Goal: Navigation & Orientation: Find specific page/section

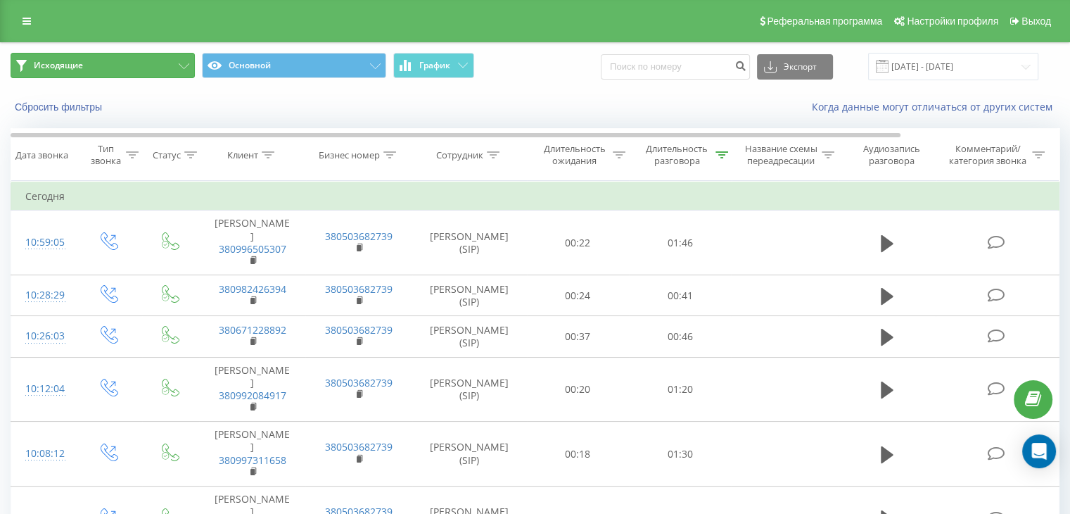
click at [151, 56] on button "Исходящие" at bounding box center [103, 65] width 184 height 25
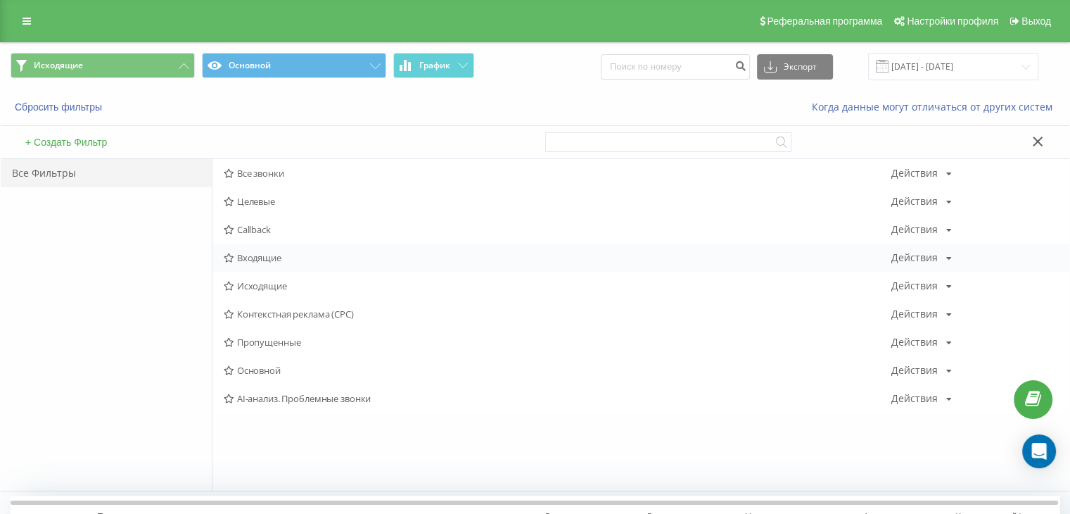
click at [260, 259] on span "Входящие" at bounding box center [558, 258] width 668 height 10
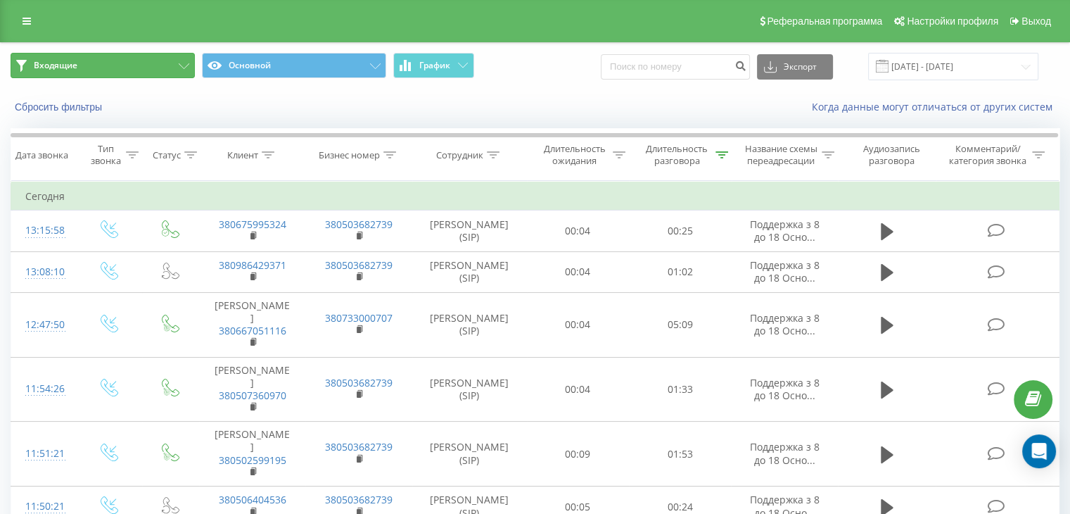
click at [166, 65] on button "Входящие" at bounding box center [103, 65] width 184 height 25
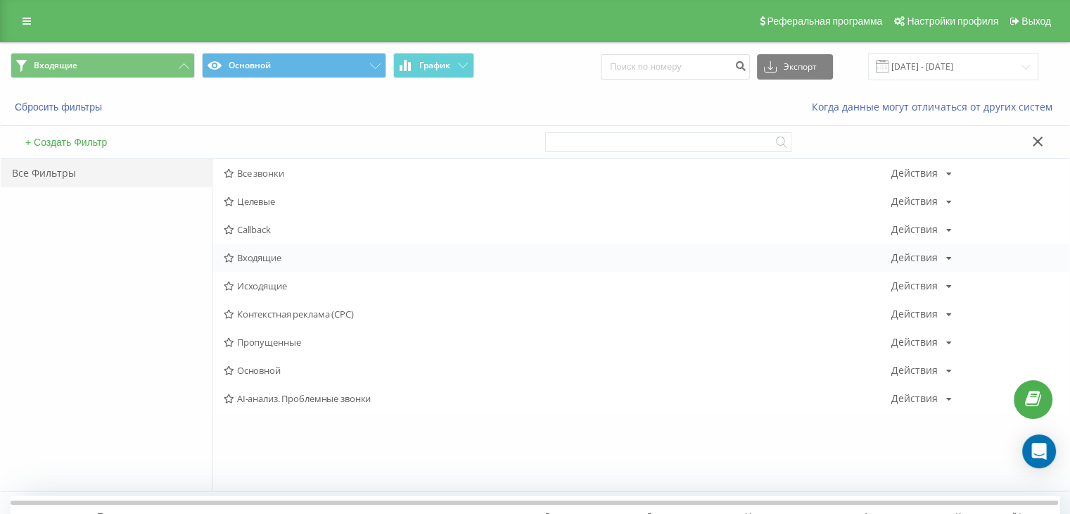
click at [257, 265] on div "Входящие Действия Редактировать Копировать Удалить По умолчанию Поделиться" at bounding box center [641, 257] width 857 height 28
click at [256, 258] on span "Входящие" at bounding box center [558, 258] width 668 height 10
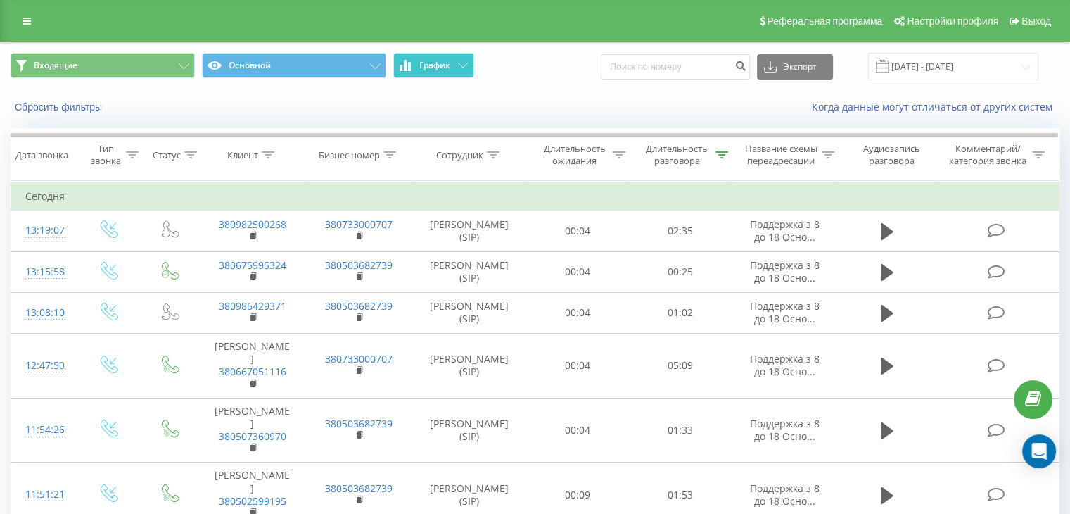
click at [433, 61] on span "График" at bounding box center [434, 66] width 31 height 10
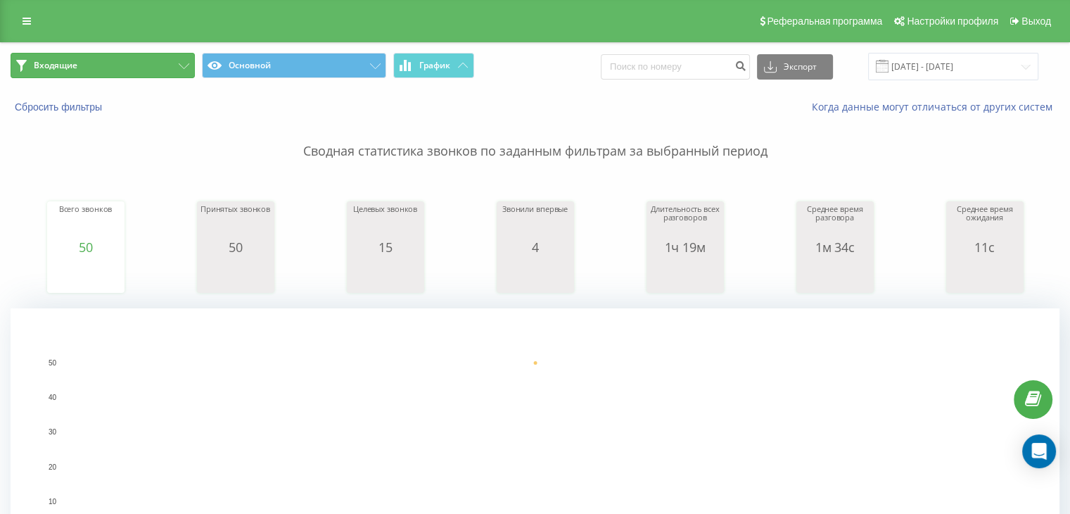
click at [113, 77] on button "Входящие" at bounding box center [103, 65] width 184 height 25
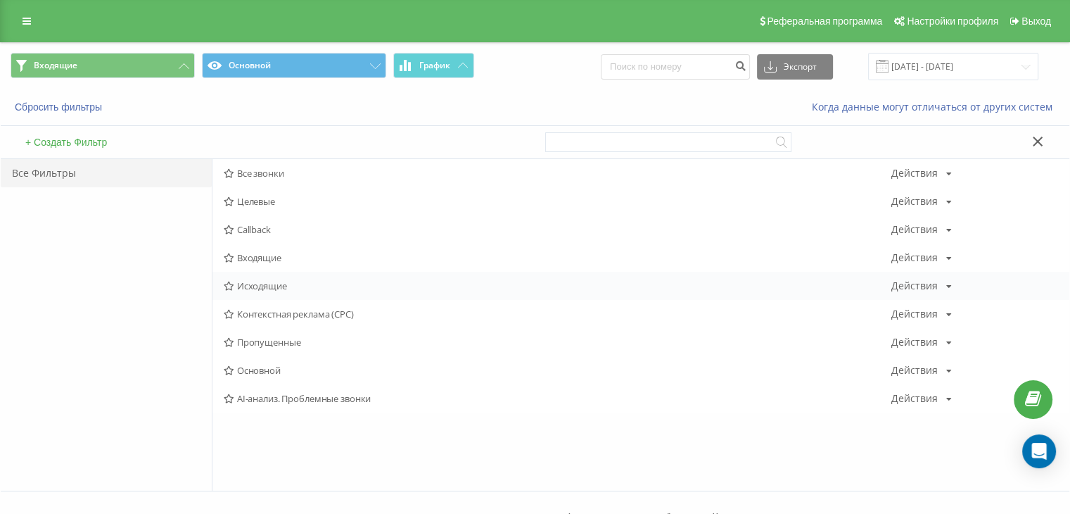
click at [287, 290] on span "Исходящие" at bounding box center [558, 286] width 668 height 10
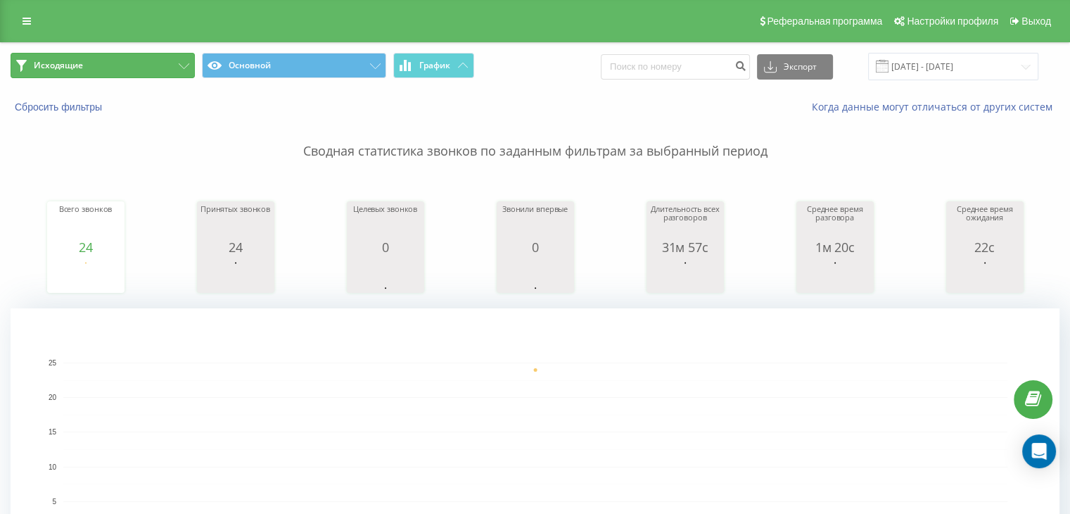
click at [170, 66] on button "Исходящие" at bounding box center [103, 65] width 184 height 25
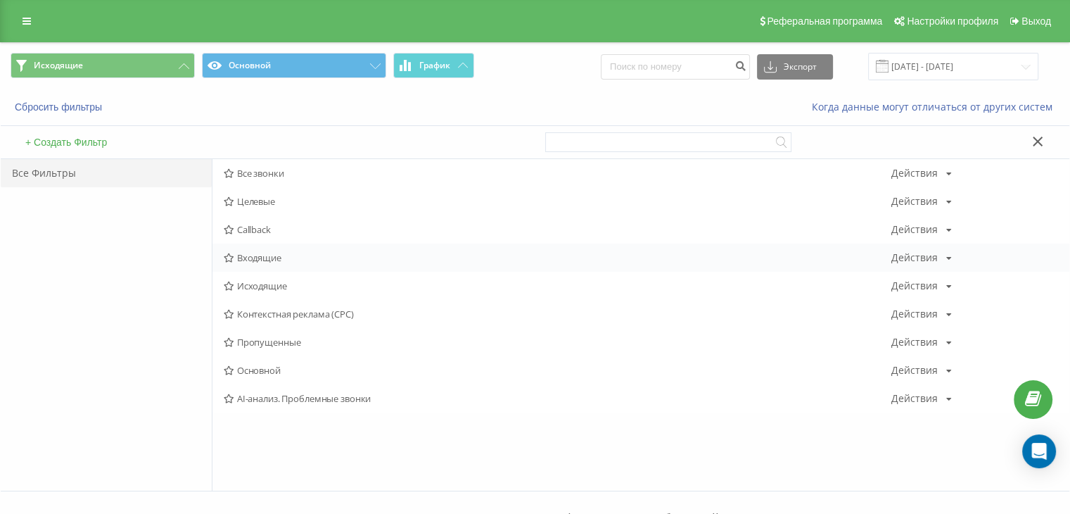
click at [275, 256] on span "Входящие" at bounding box center [558, 258] width 668 height 10
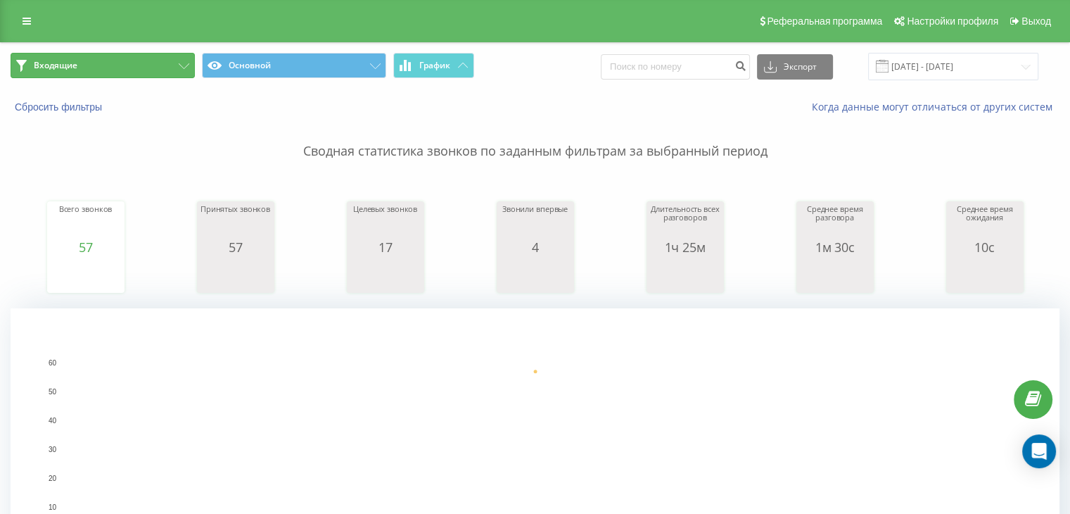
drag, startPoint x: 96, startPoint y: 59, endPoint x: 132, endPoint y: 109, distance: 61.1
click at [96, 59] on button "Входящие" at bounding box center [103, 65] width 184 height 25
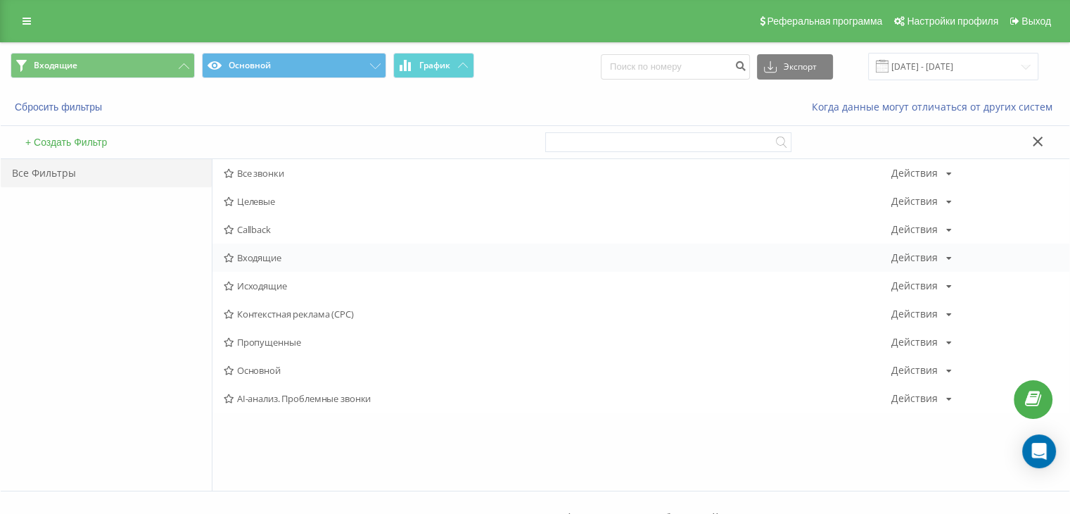
click at [289, 258] on span "Входящие" at bounding box center [558, 258] width 668 height 10
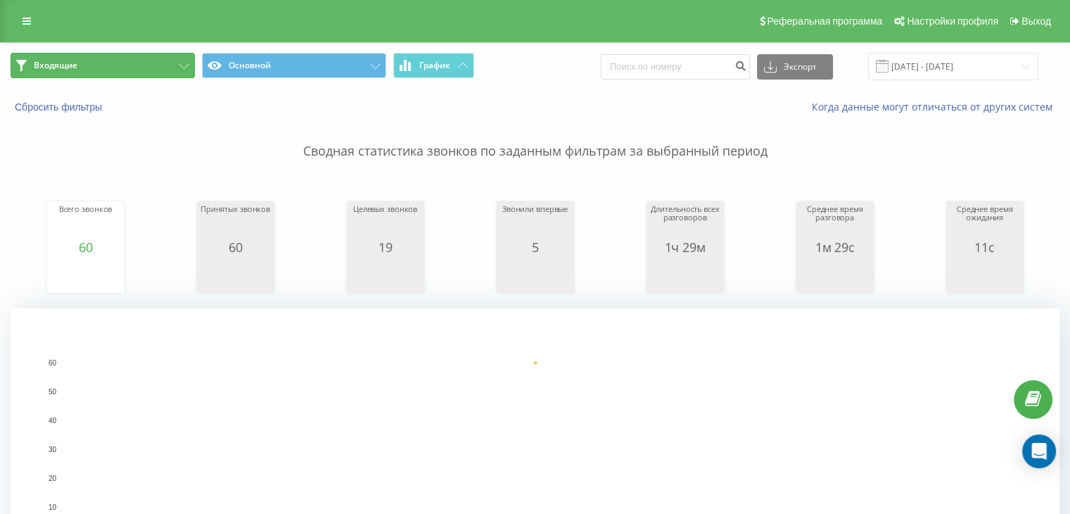
click at [177, 68] on button "Входящие" at bounding box center [103, 65] width 184 height 25
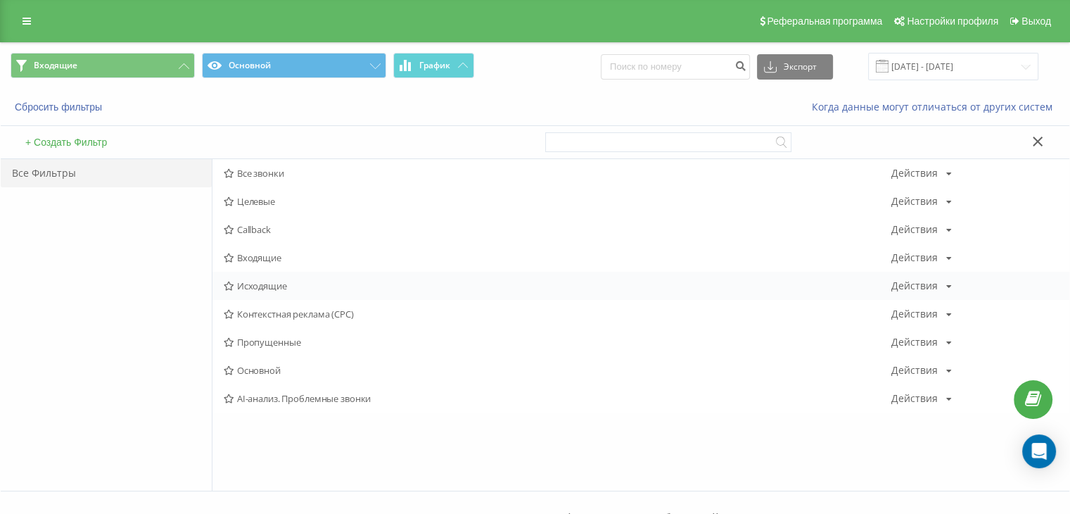
click at [248, 281] on span "Исходящие" at bounding box center [558, 286] width 668 height 10
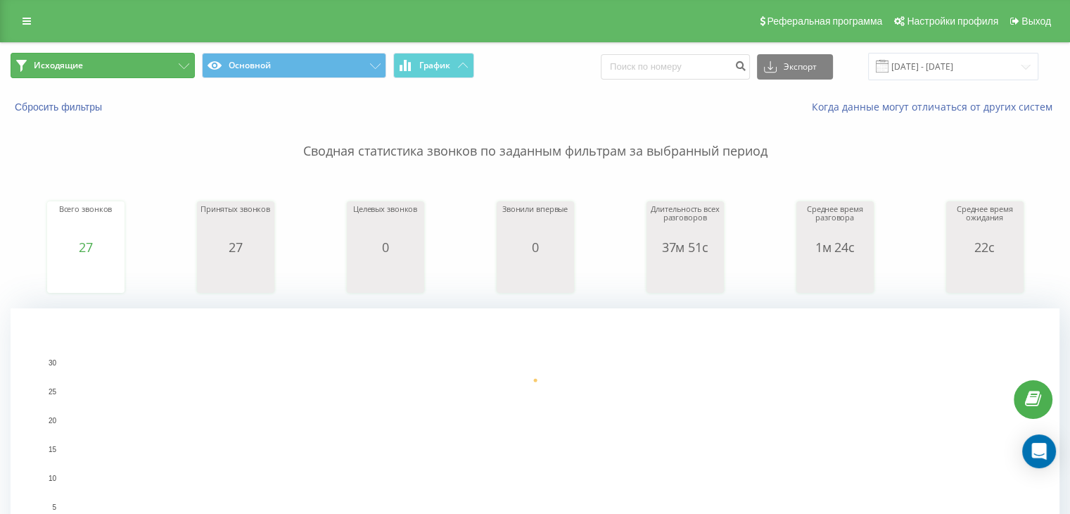
click at [146, 65] on button "Исходящие" at bounding box center [103, 65] width 184 height 25
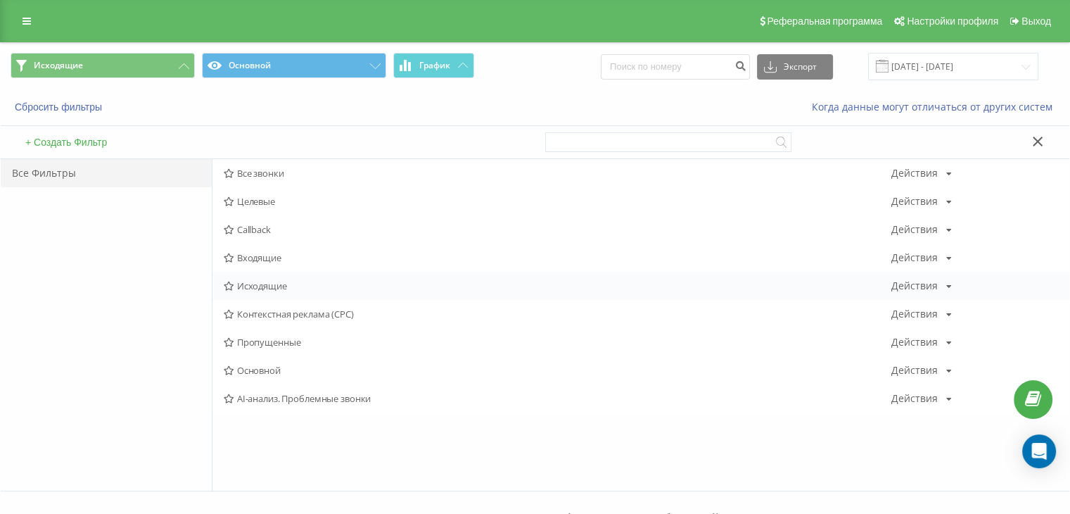
click at [274, 282] on span "Исходящие" at bounding box center [558, 286] width 668 height 10
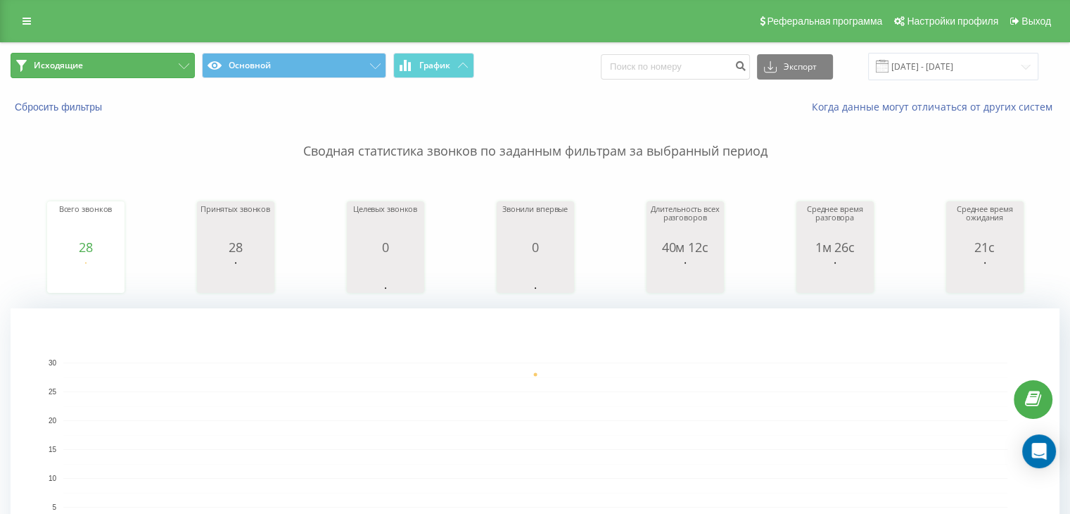
click at [163, 57] on button "Исходящие" at bounding box center [103, 65] width 184 height 25
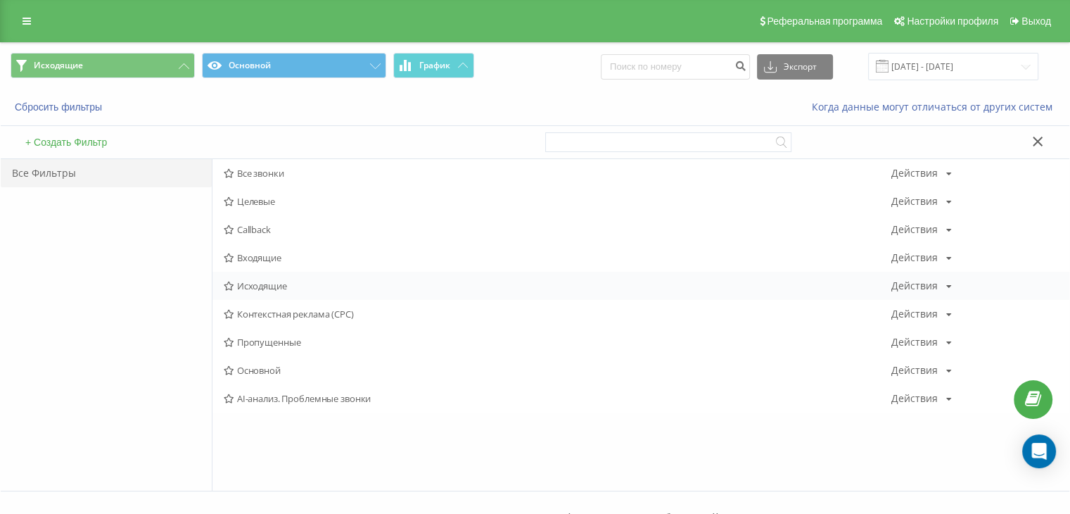
click at [273, 281] on span "Исходящие" at bounding box center [558, 286] width 668 height 10
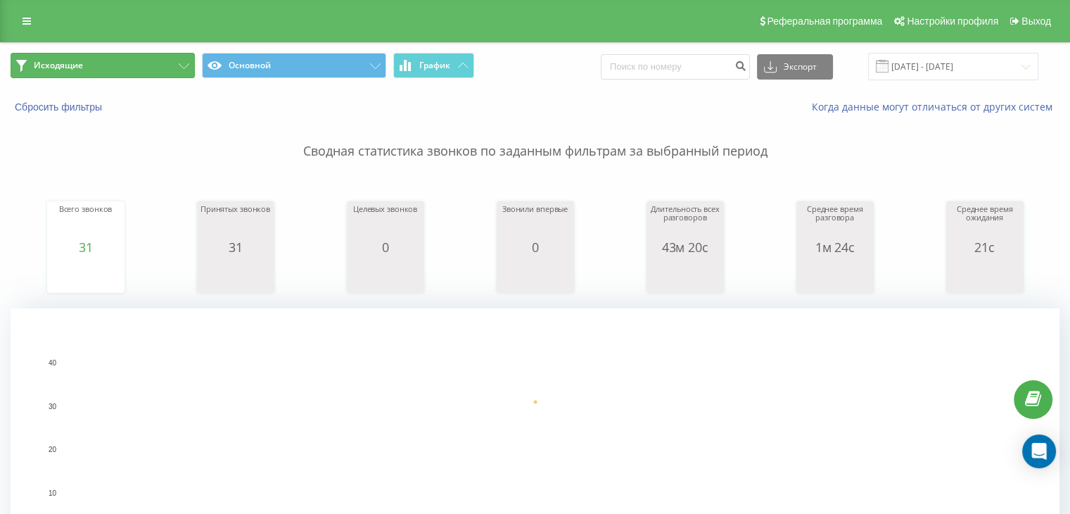
click at [177, 66] on button "Исходящие" at bounding box center [103, 65] width 184 height 25
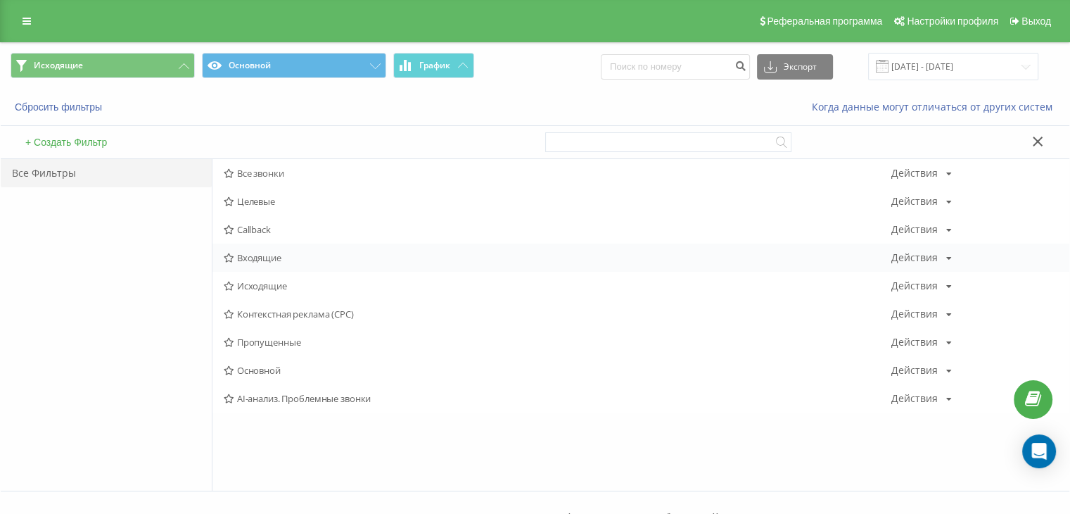
click at [234, 258] on icon at bounding box center [229, 257] width 11 height 9
